Goal: Information Seeking & Learning: Learn about a topic

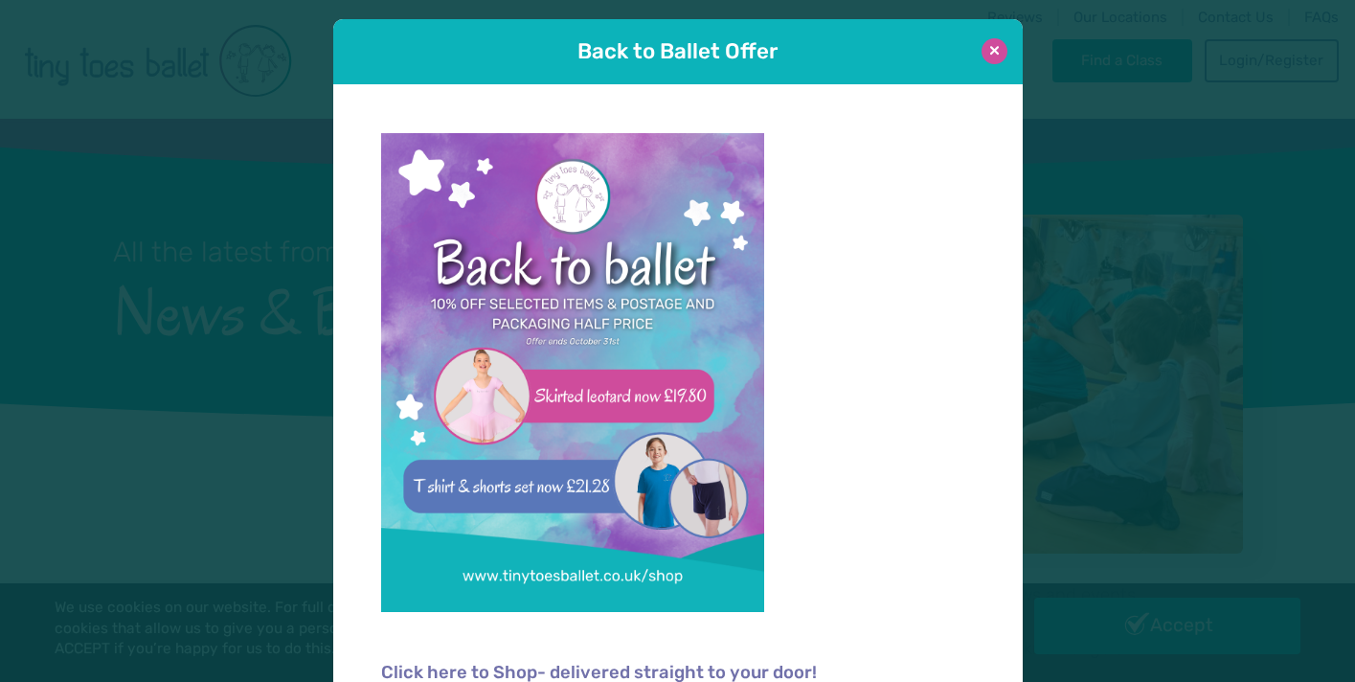
click at [993, 56] on button at bounding box center [995, 51] width 26 height 26
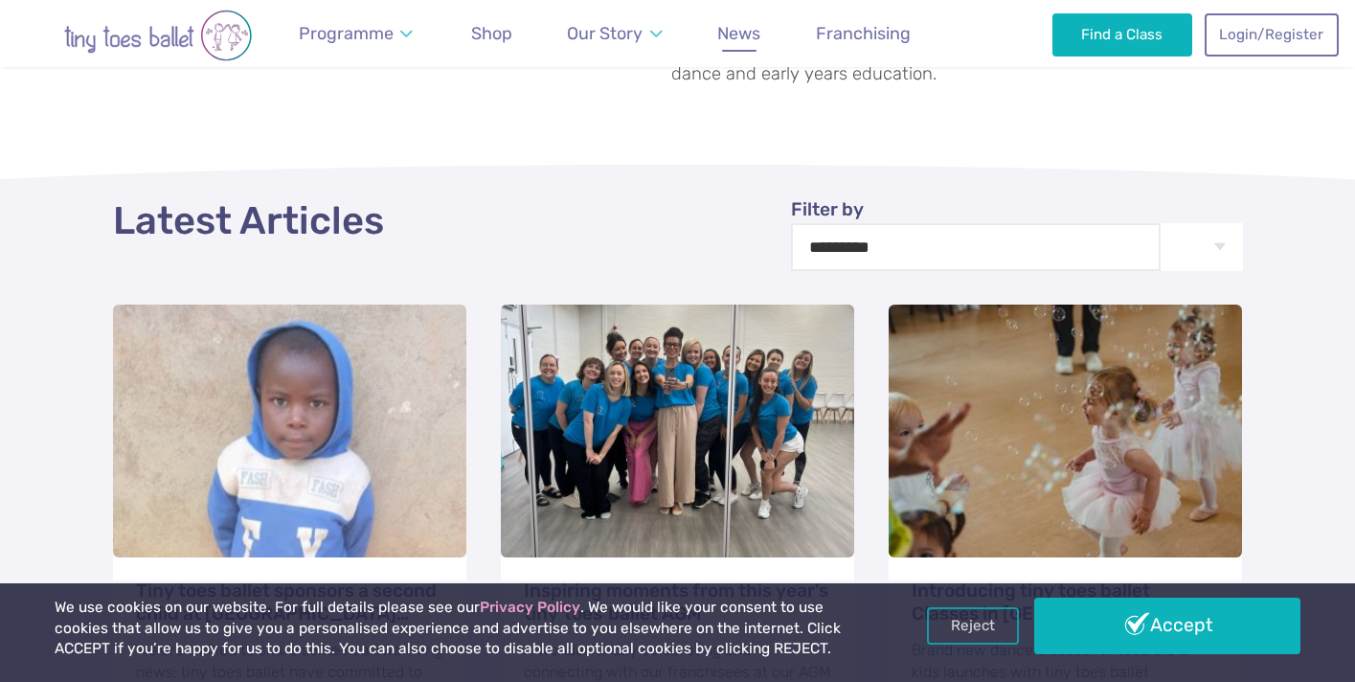
scroll to position [761, 0]
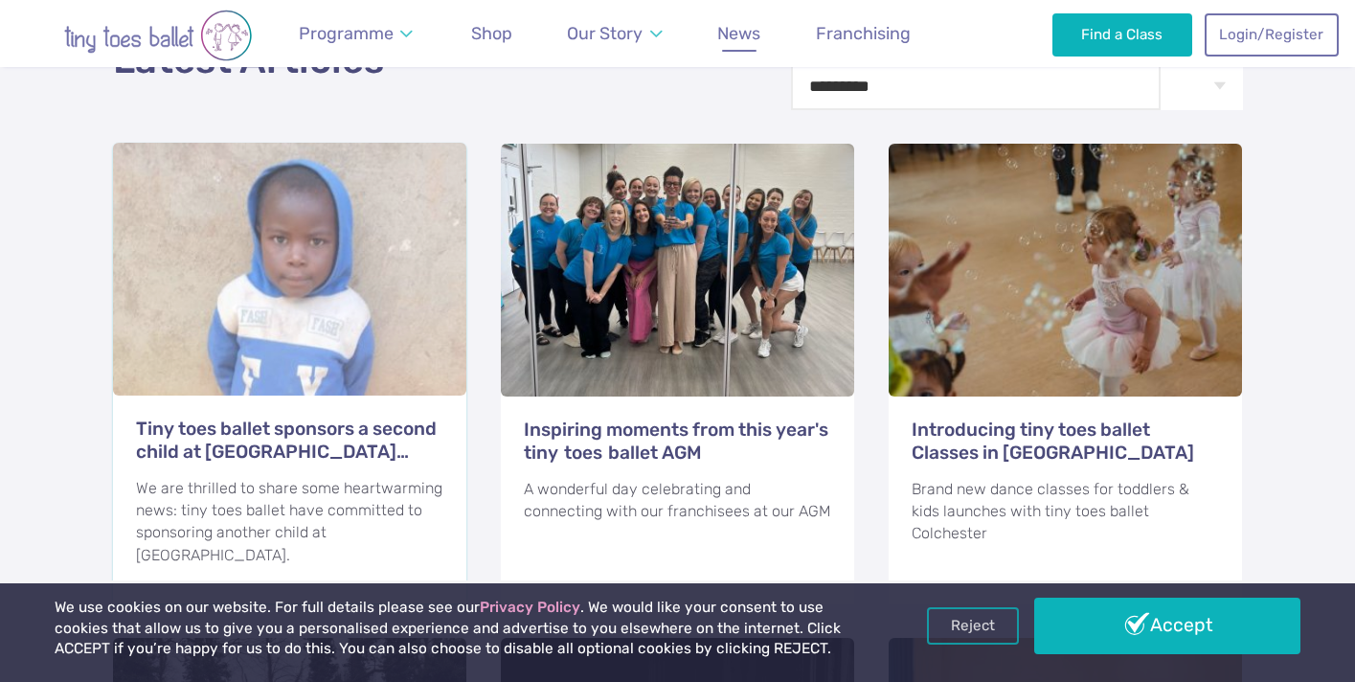
click at [332, 418] on h3 "Tiny toes ballet sponsors a second child at [GEOGRAPHIC_DATA] [GEOGRAPHIC_DATA]" at bounding box center [290, 441] width 308 height 46
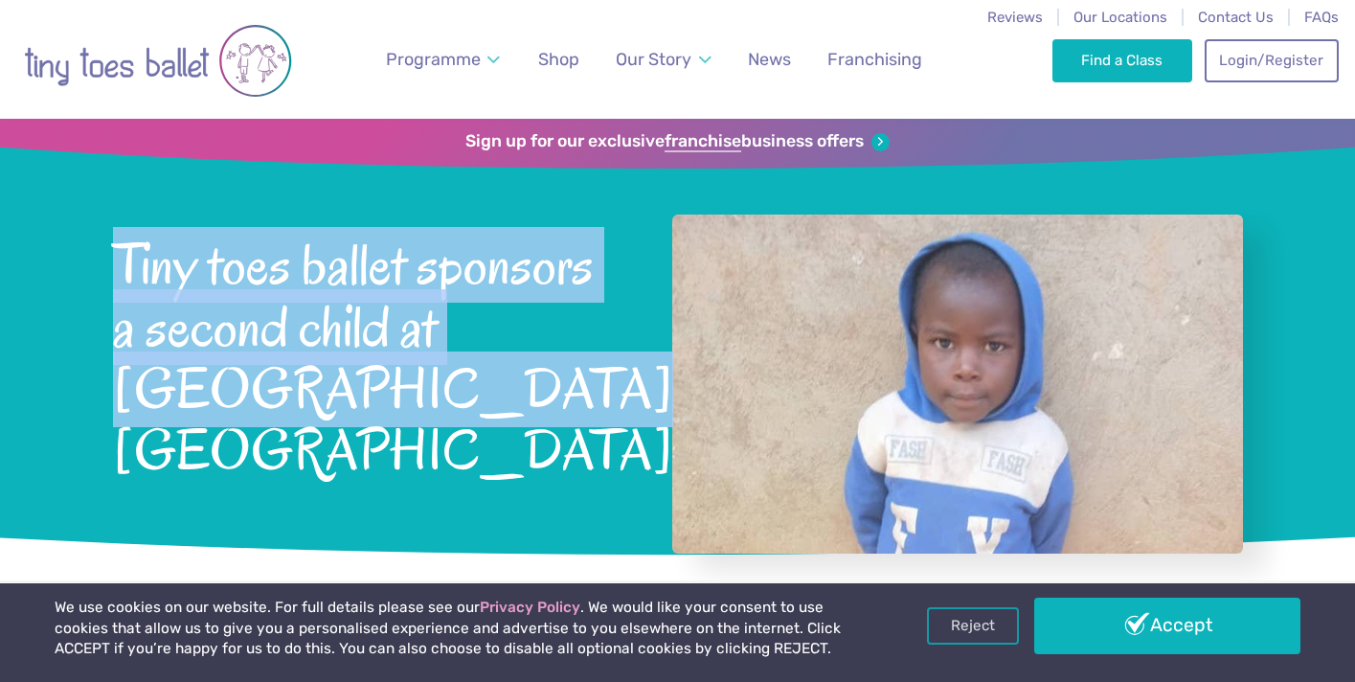
drag, startPoint x: 413, startPoint y: 411, endPoint x: 82, endPoint y: 248, distance: 368.3
click at [82, 248] on div "Sign up for our exclusive franchise business offers Tiny toes ballet sponsors a…" at bounding box center [677, 347] width 1355 height 456
copy span "Tiny toes ballet sponsors a second child at [GEOGRAPHIC_DATA] [GEOGRAPHIC_DATA]"
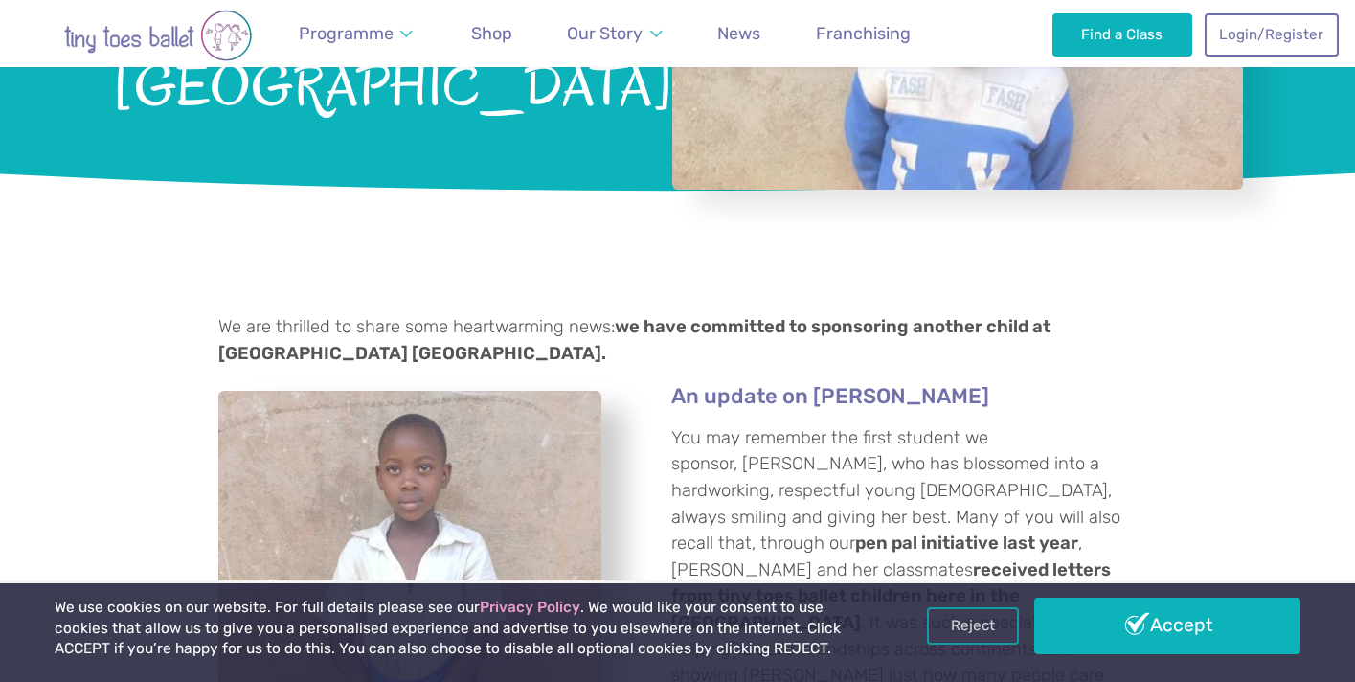
scroll to position [391, 0]
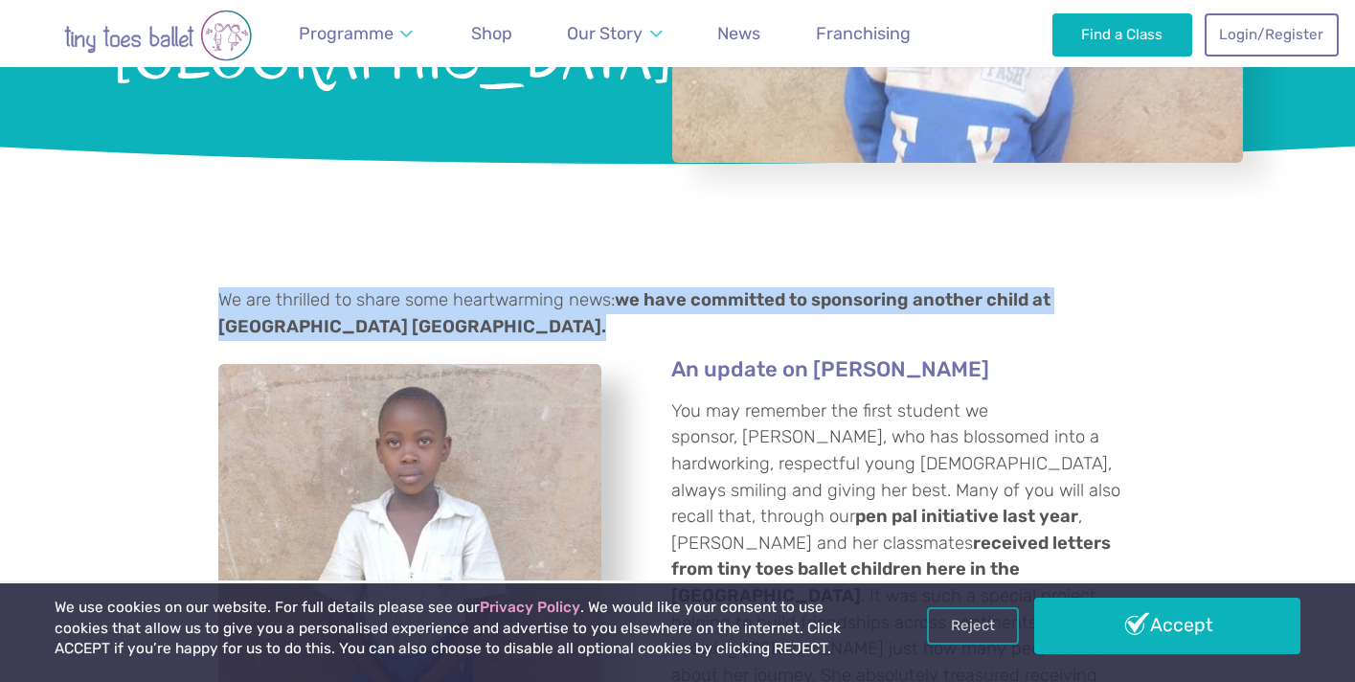
drag, startPoint x: 372, startPoint y: 265, endPoint x: 204, endPoint y: 231, distance: 171.1
copy p "We are thrilled to share some heartwarming news: we have committed to sponsorin…"
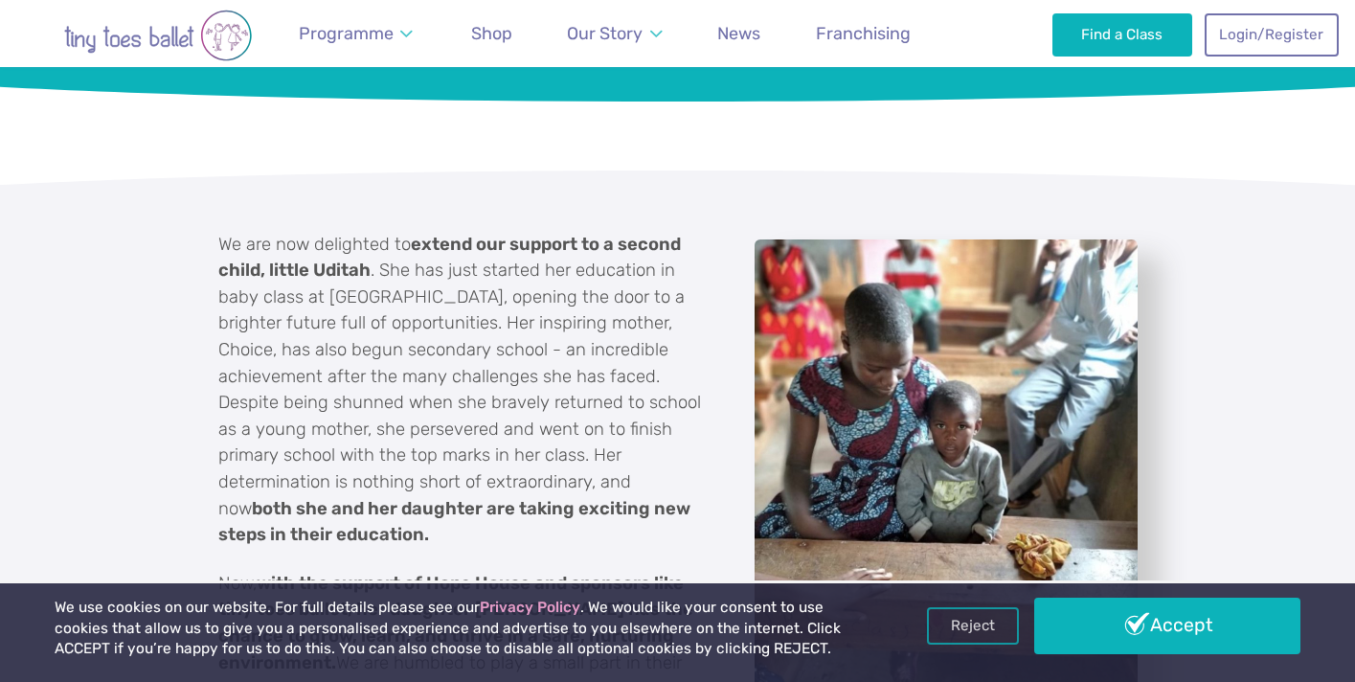
scroll to position [1797, 0]
